Goal: Task Accomplishment & Management: Use online tool/utility

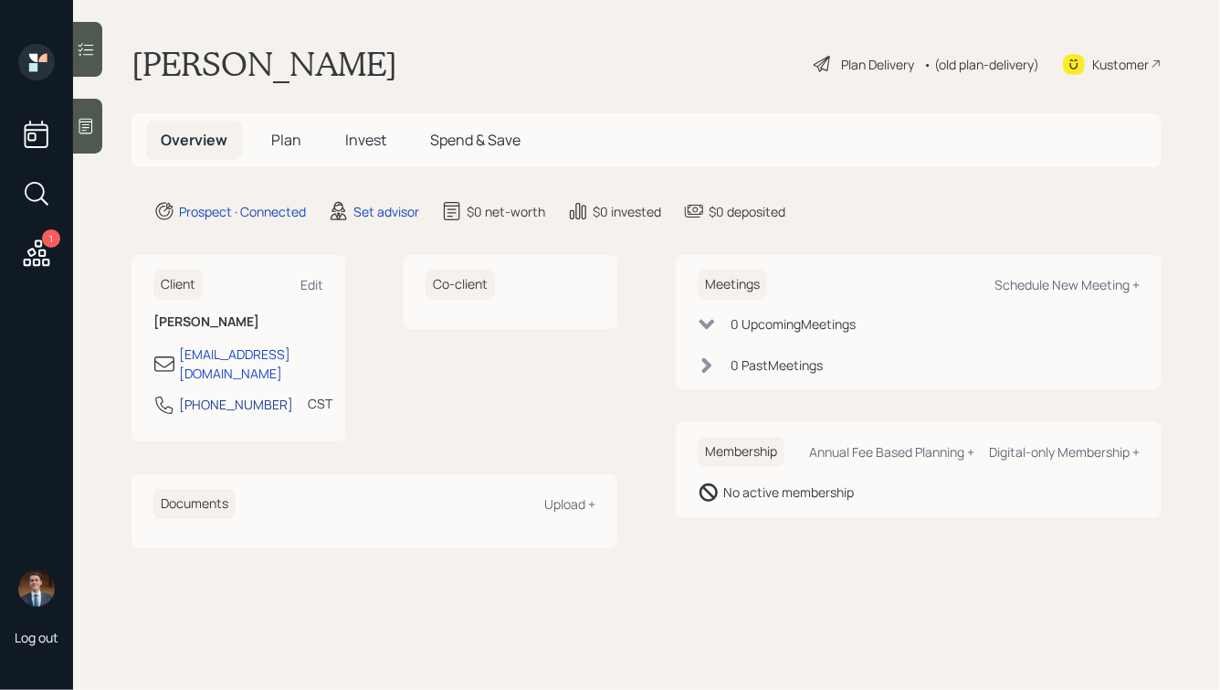
click at [261, 395] on div "[PHONE_NUMBER]" at bounding box center [236, 404] width 114 height 19
drag, startPoint x: 267, startPoint y: 391, endPoint x: 172, endPoint y: 392, distance: 95.0
click at [172, 394] on div "[PHONE_NUMBER] CST Currently 9:15 AM" at bounding box center [238, 410] width 170 height 33
copy div "573-473-6560"
click at [1033, 286] on div "Schedule New Meeting +" at bounding box center [1067, 284] width 145 height 17
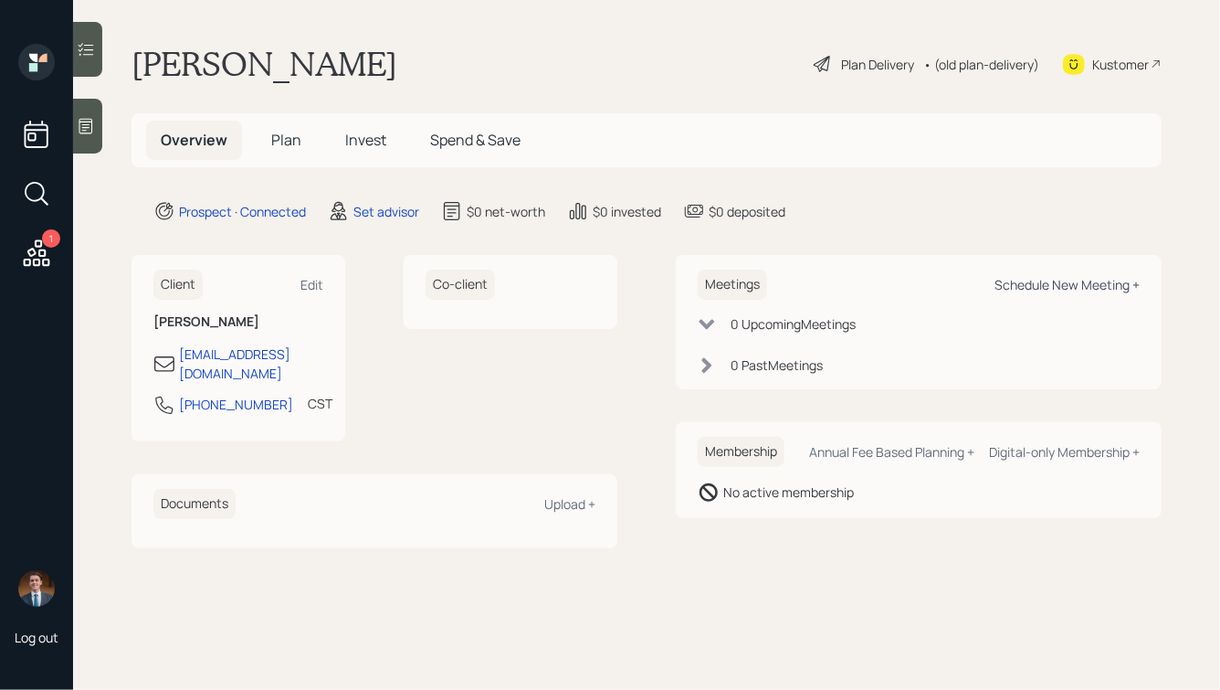
select select "round-robin"
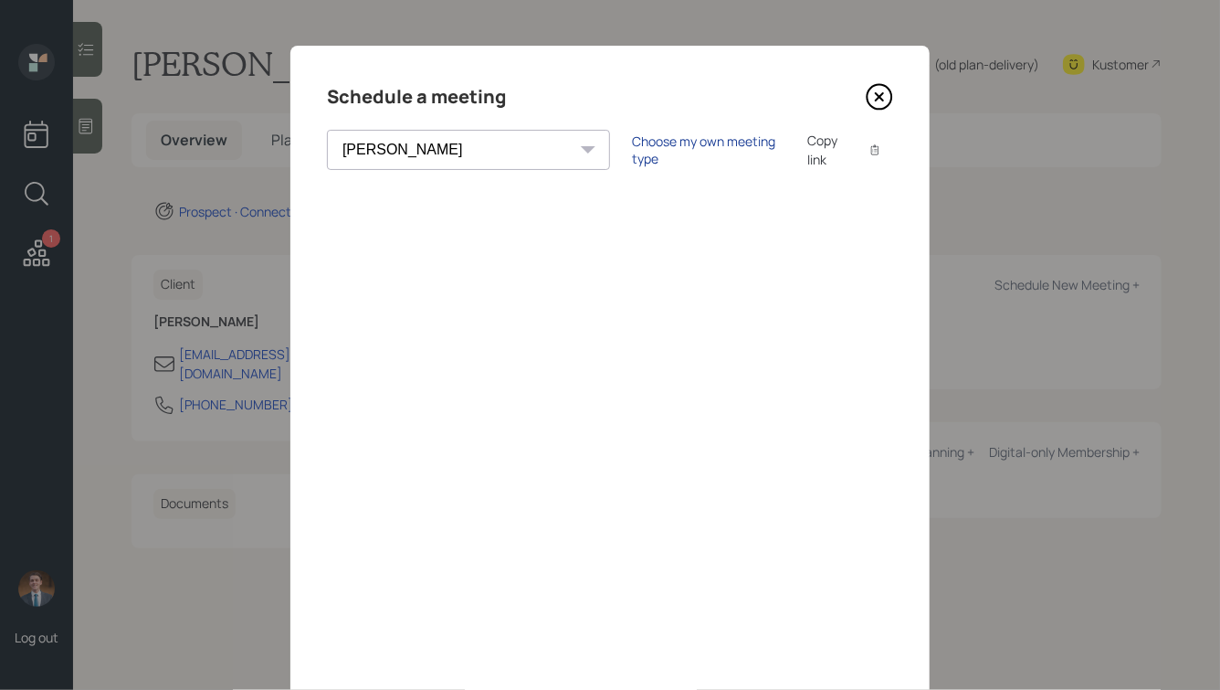
click at [632, 153] on div "Choose my own meeting type" at bounding box center [708, 149] width 153 height 35
